Goal: Manage account settings

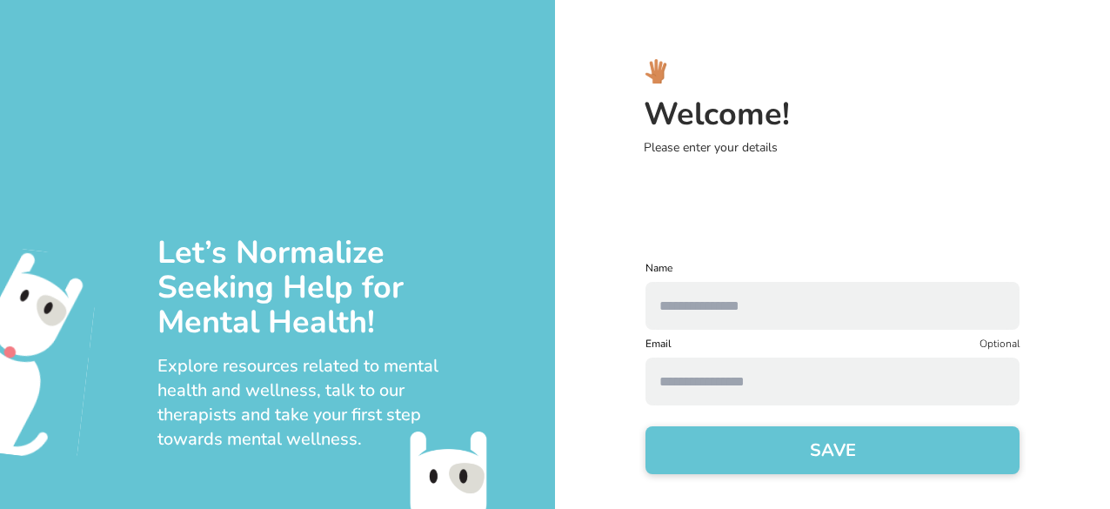
type input "*********"
click at [728, 395] on input at bounding box center [832, 381] width 374 height 48
type input "**********"
click at [756, 454] on button "SAVE" at bounding box center [832, 450] width 374 height 48
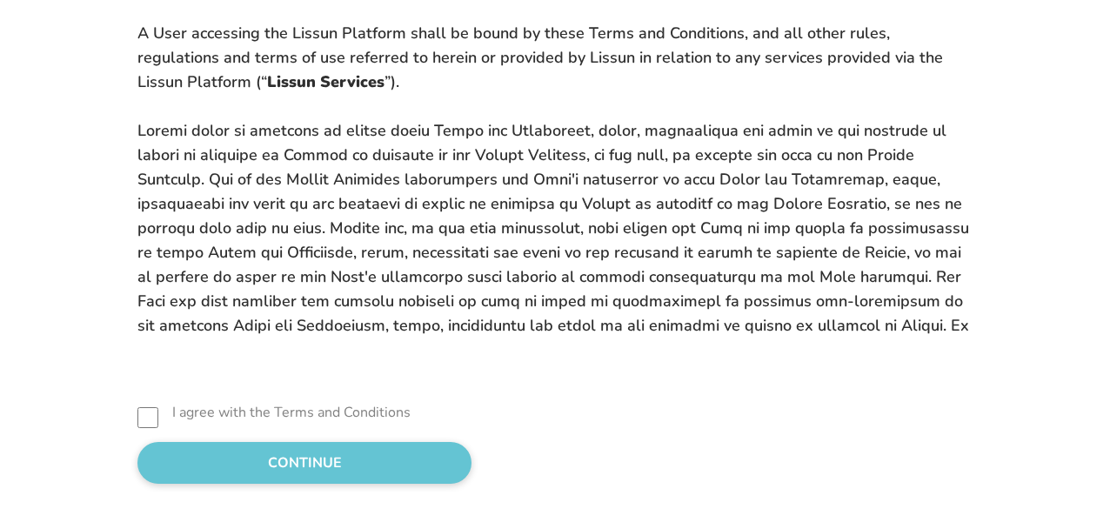
scroll to position [158, 0]
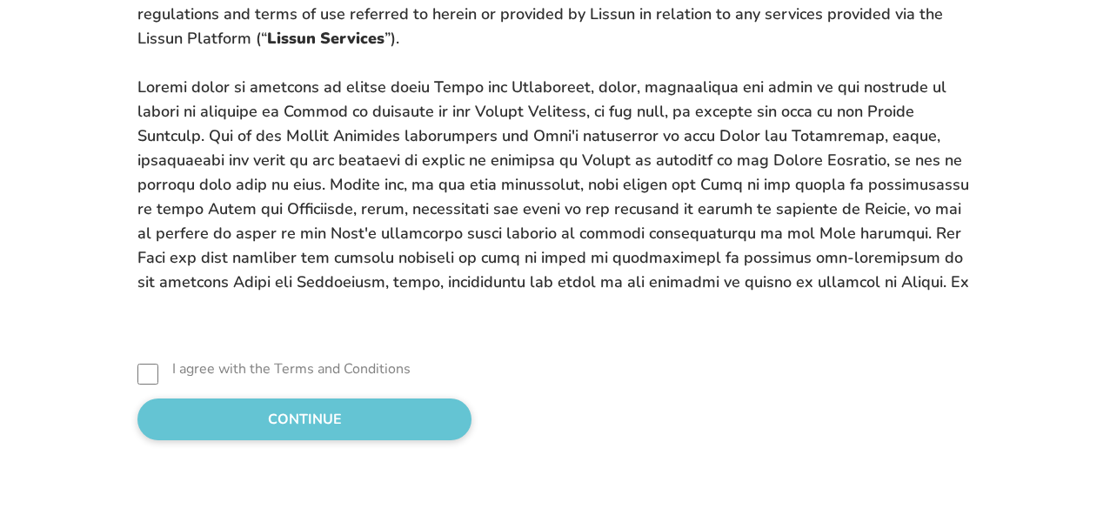
click at [336, 430] on button "CONTINUE" at bounding box center [304, 419] width 334 height 42
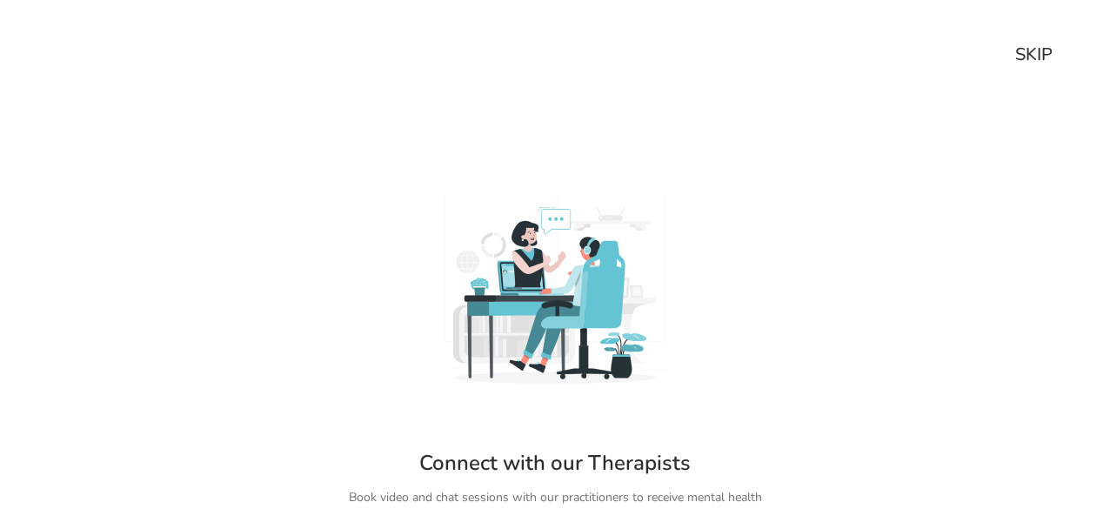
scroll to position [129, 0]
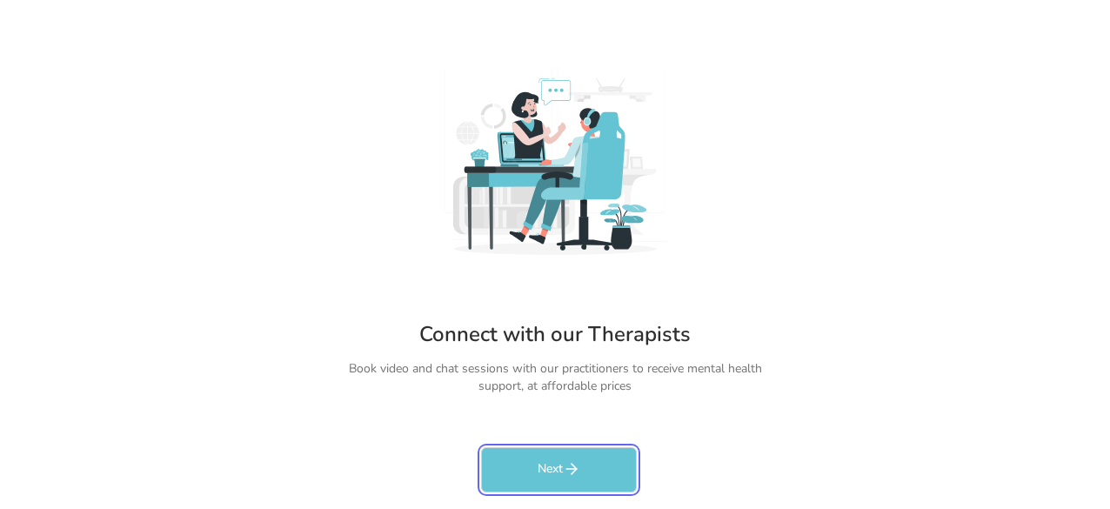
click at [576, 465] on icon "rectangleButtonColorCustom" at bounding box center [571, 468] width 17 height 17
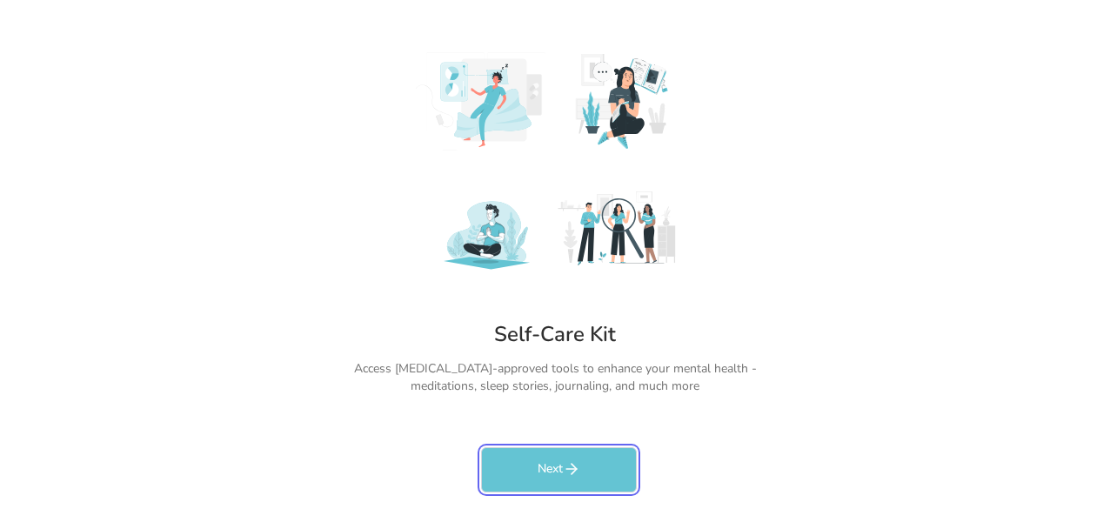
click at [582, 457] on button "Next" at bounding box center [559, 469] width 156 height 45
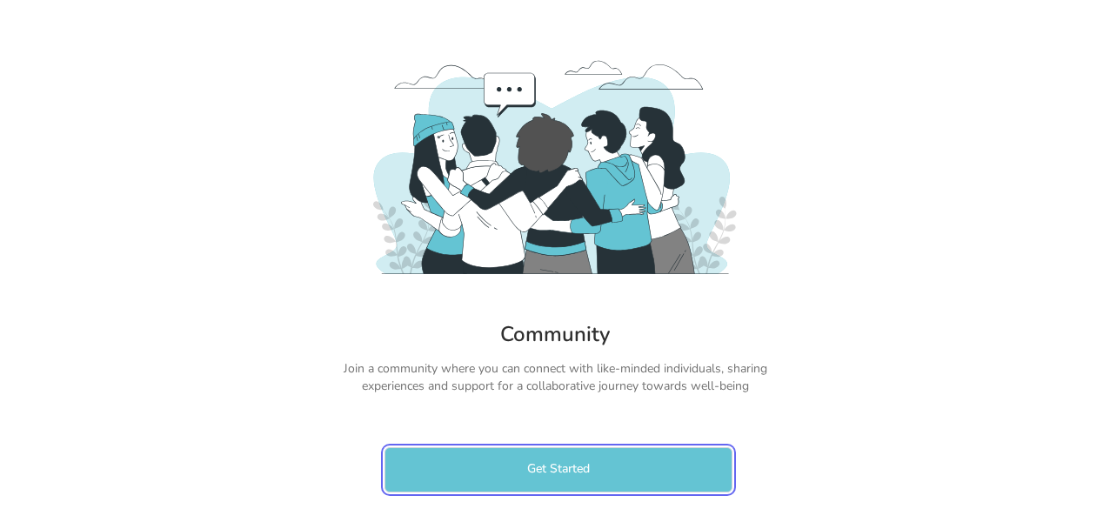
click at [653, 458] on button "Get Started" at bounding box center [558, 469] width 348 height 45
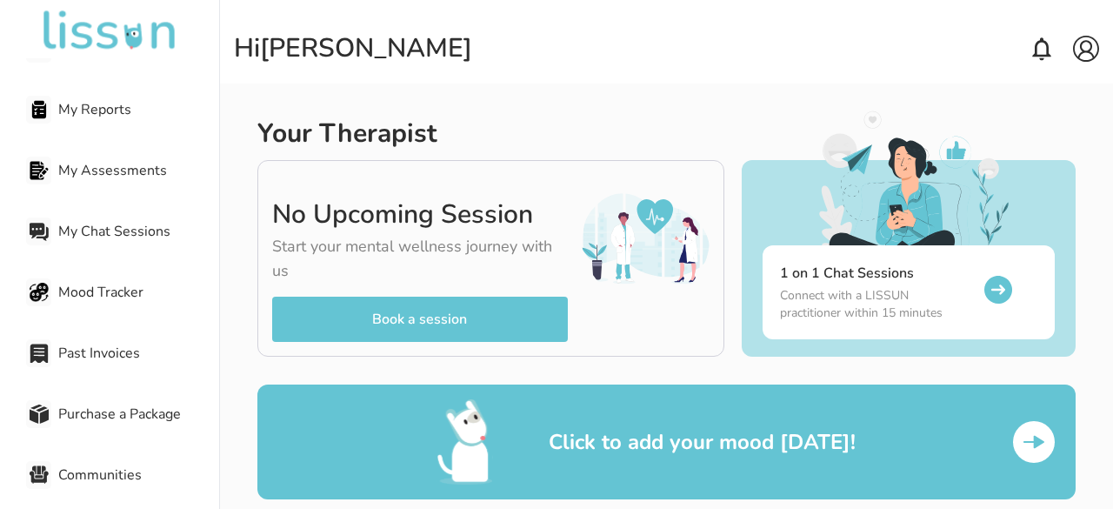
scroll to position [348, 0]
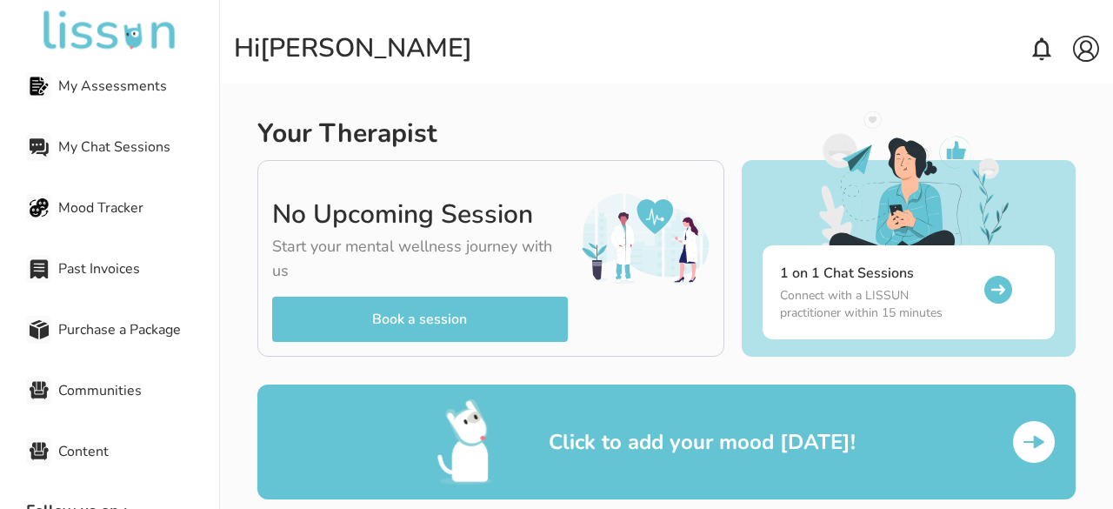
click at [108, 265] on span "Past Invoices" at bounding box center [138, 268] width 161 height 21
click at [95, 268] on span "Past Invoices" at bounding box center [138, 268] width 161 height 21
